Goal: Task Accomplishment & Management: Manage account settings

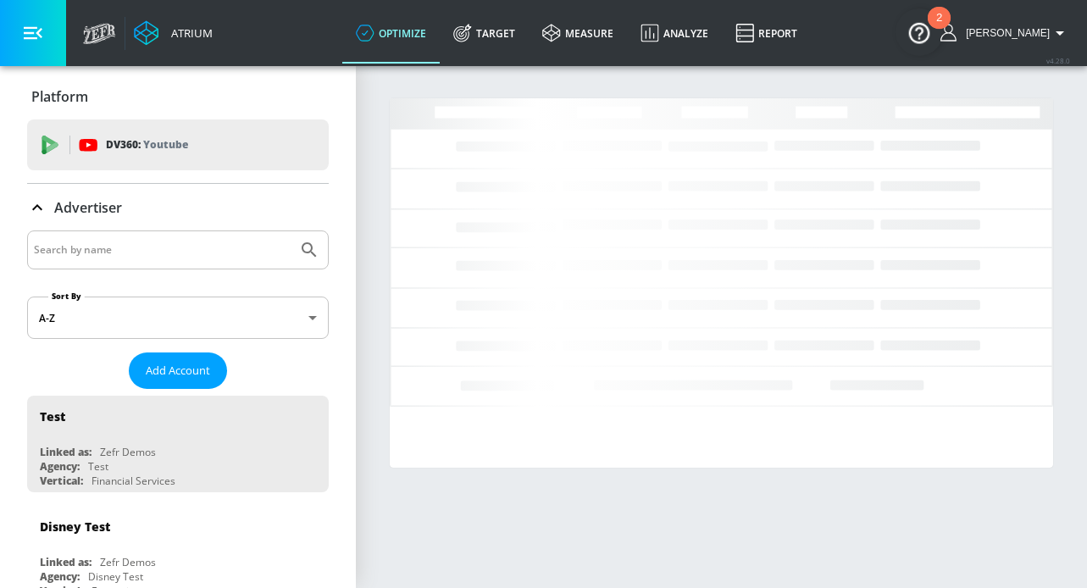
click at [138, 248] on input "Search by name" at bounding box center [162, 250] width 257 height 22
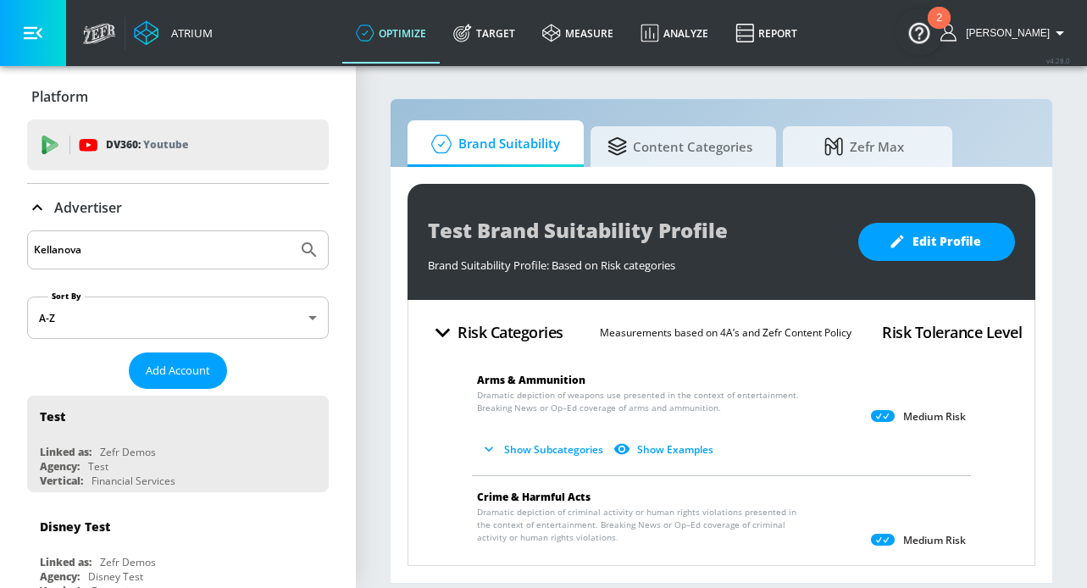
type input "Kellanova"
click at [291, 231] on button "Submit Search" at bounding box center [309, 249] width 37 height 37
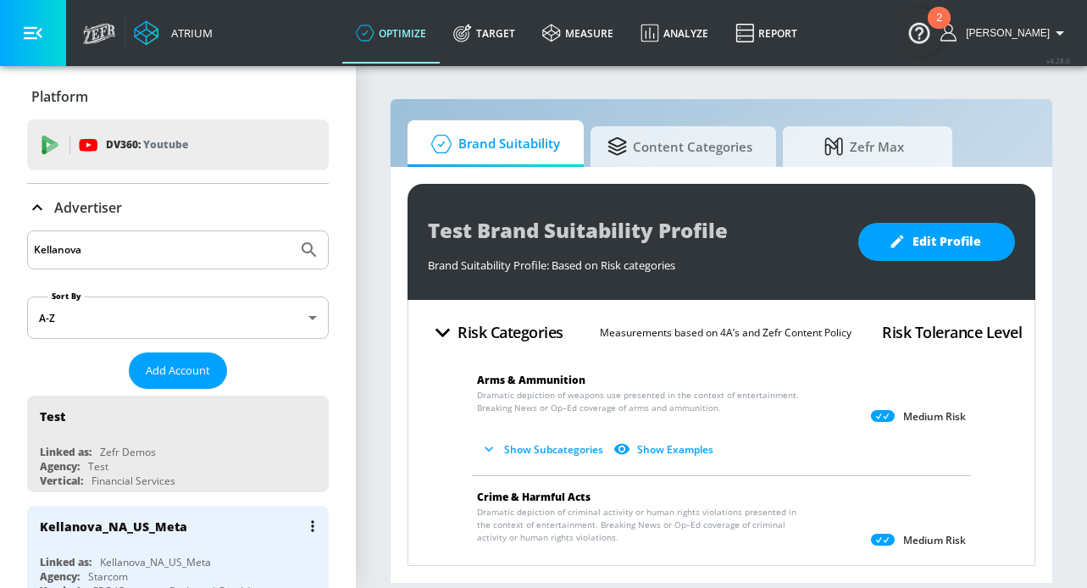
click at [170, 529] on div "Kellanova_NA_US_Meta" at bounding box center [113, 526] width 147 height 16
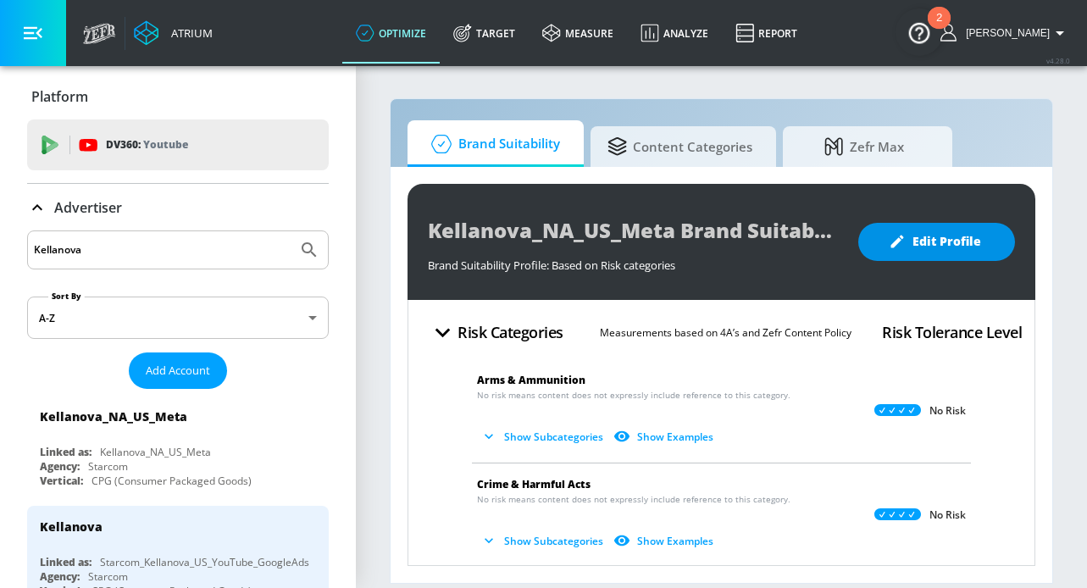
click at [938, 244] on span "Edit Profile" at bounding box center [936, 241] width 89 height 21
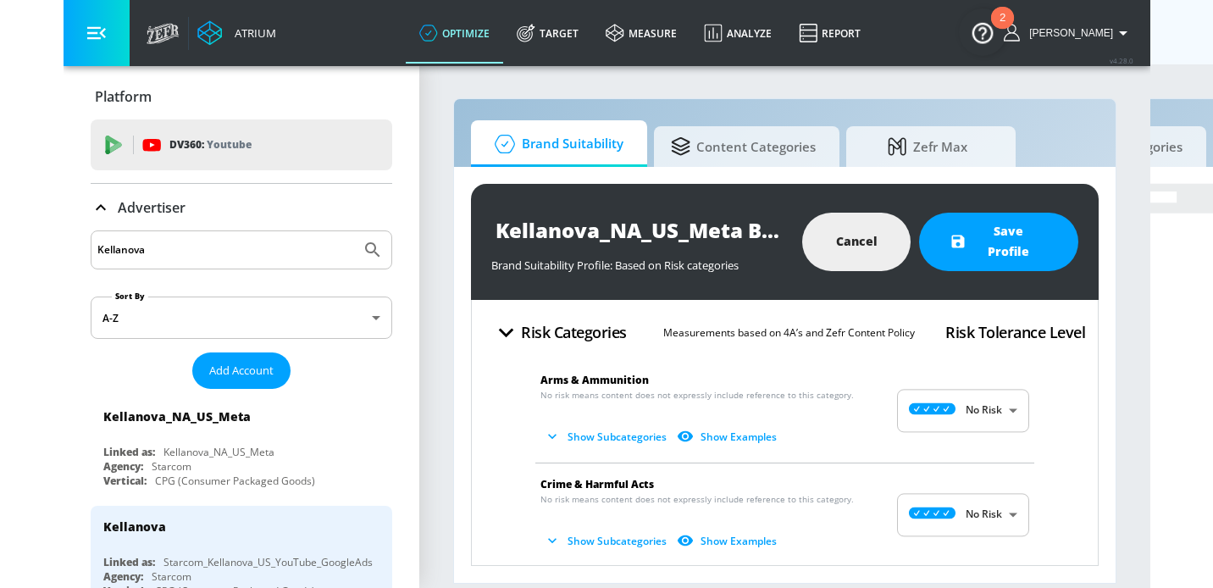
scroll to position [38, 0]
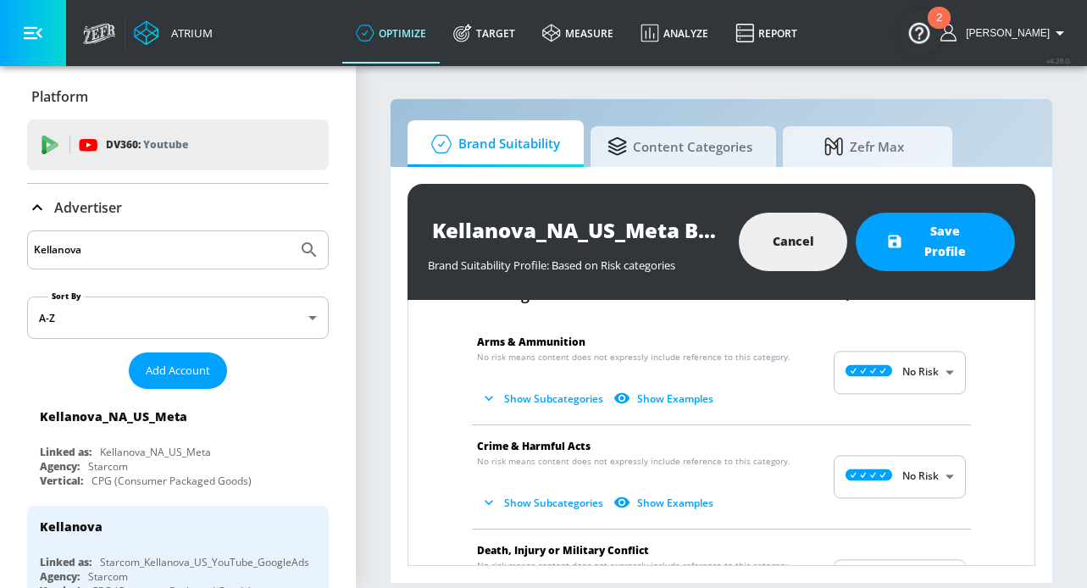
click at [544, 399] on button "Show Subcategories" at bounding box center [543, 399] width 133 height 28
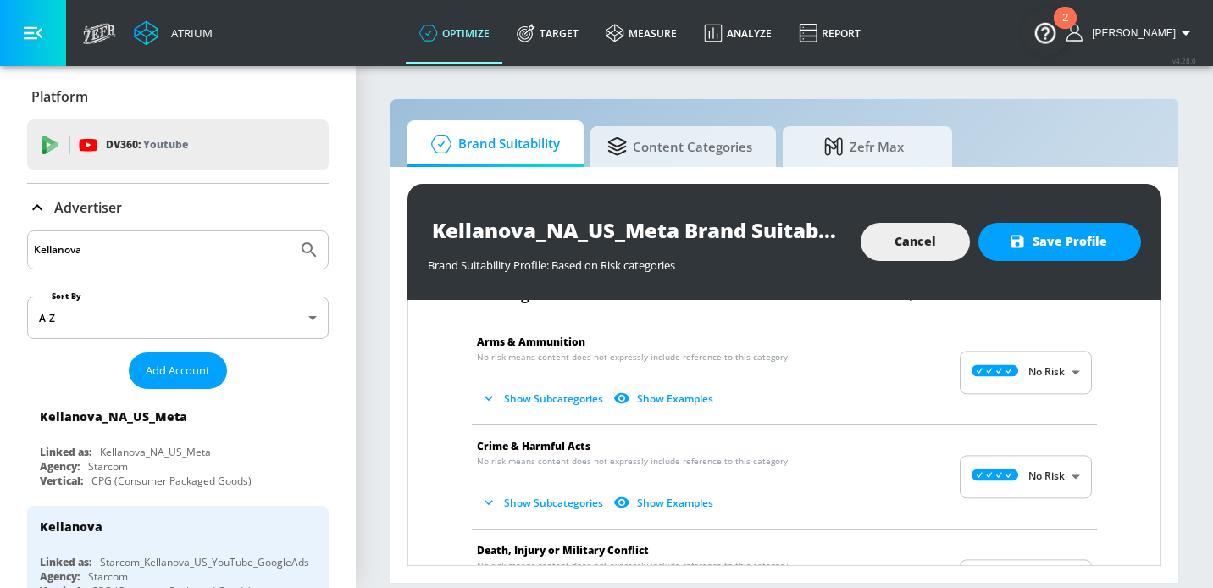
click at [539, 405] on button "Show Subcategories" at bounding box center [543, 399] width 133 height 28
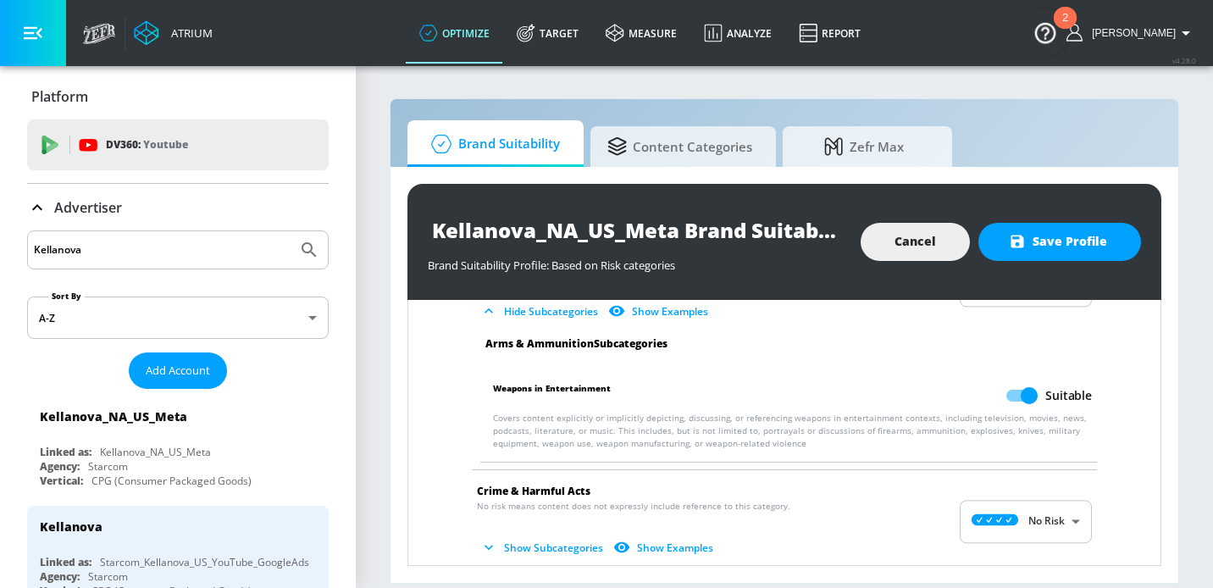
scroll to position [123, 0]
